Goal: Transaction & Acquisition: Purchase product/service

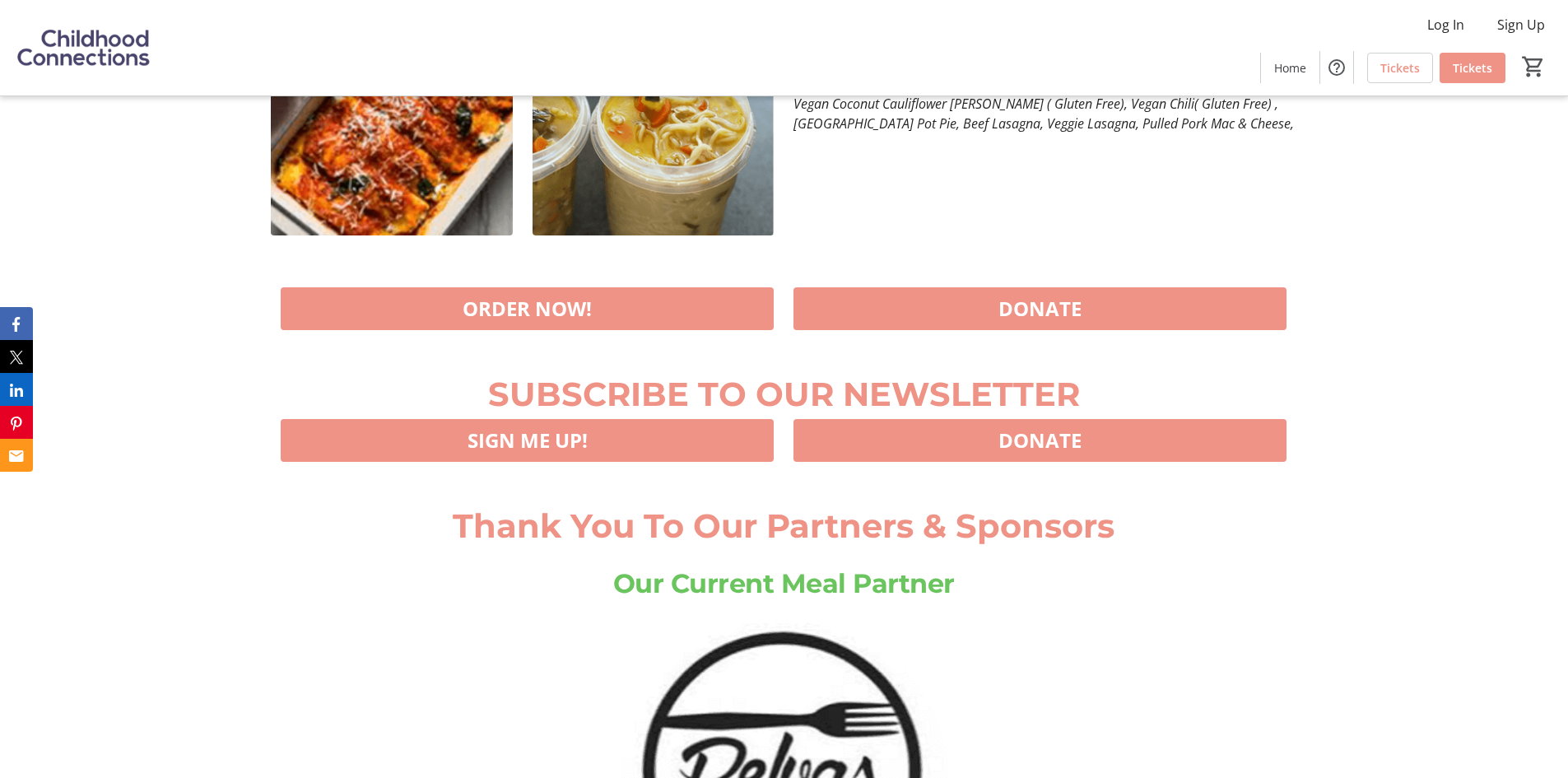
scroll to position [1729, 0]
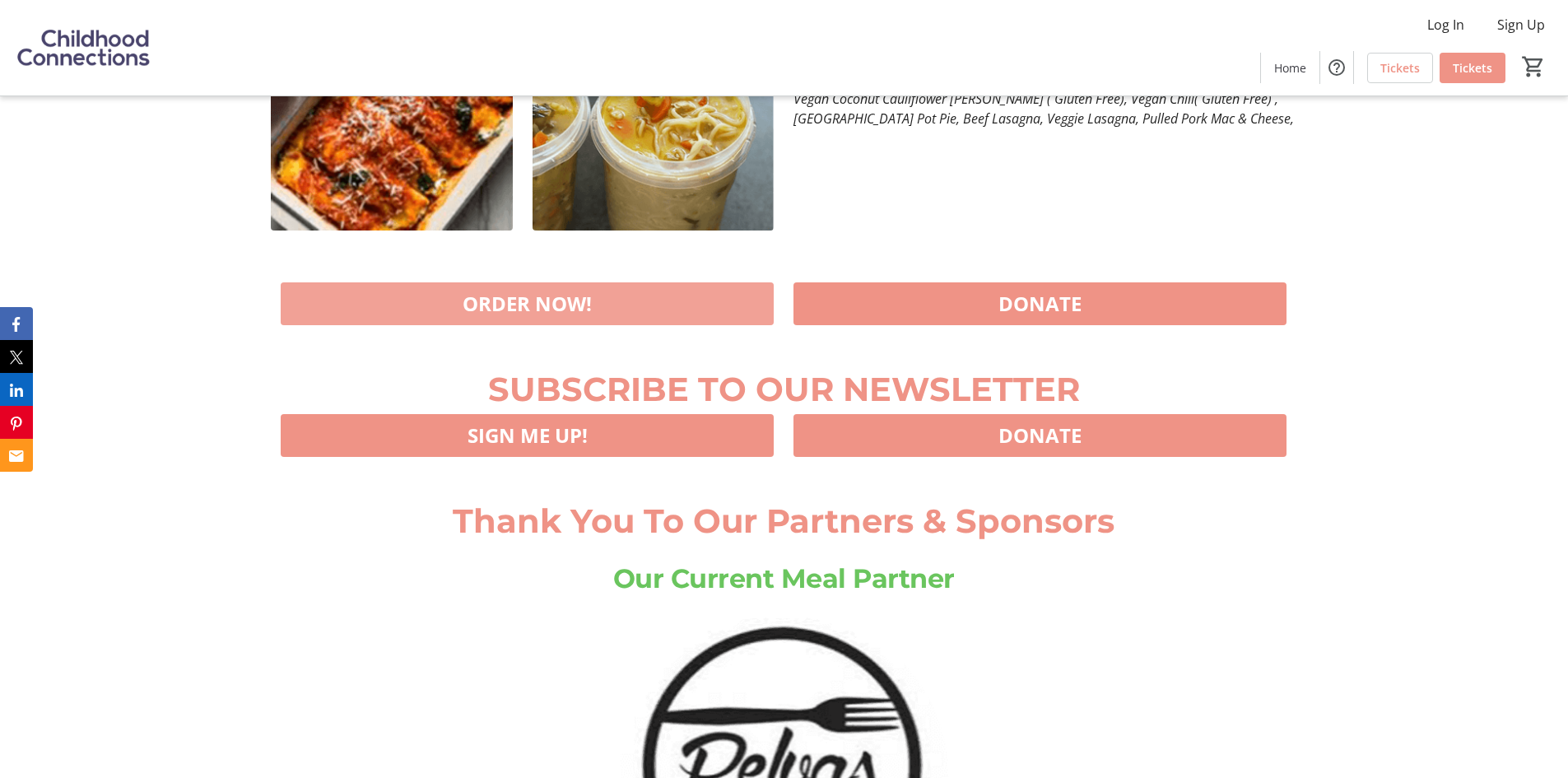
click at [631, 323] on span at bounding box center [526, 304] width 493 height 39
